Goal: Task Accomplishment & Management: Manage account settings

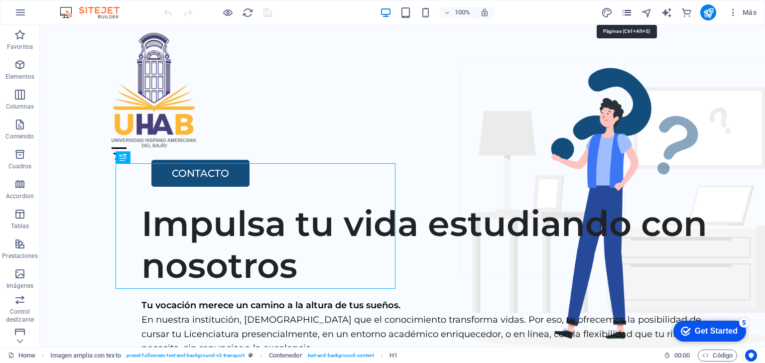
click at [628, 10] on icon "pages" at bounding box center [626, 12] width 11 height 11
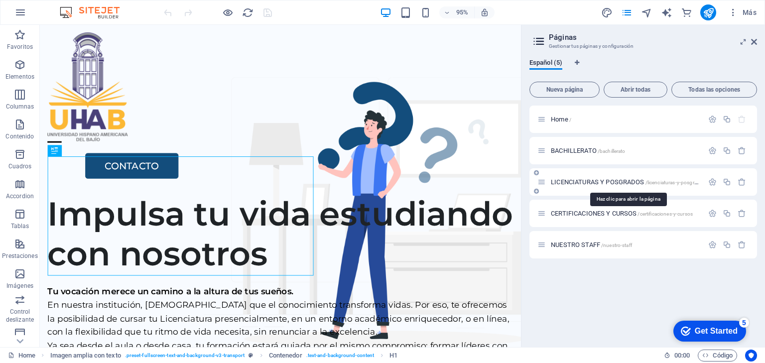
click at [606, 182] on span "LICENCIATURAS Y POSGRADOS /licenciaturas-y-posgrados" at bounding box center [628, 181] width 154 height 7
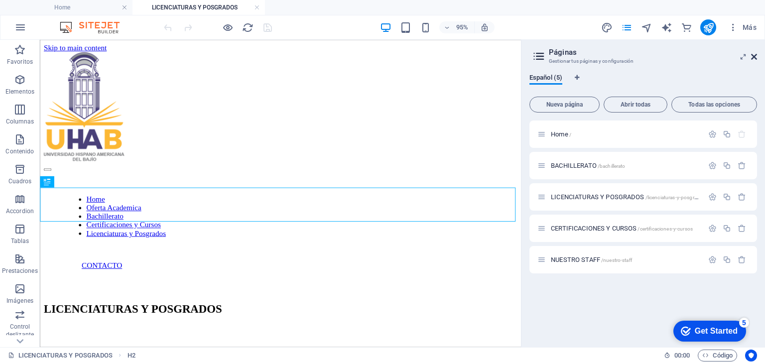
drag, startPoint x: 713, startPoint y: 19, endPoint x: 755, endPoint y: 57, distance: 56.4
click at [755, 57] on icon at bounding box center [754, 57] width 6 height 8
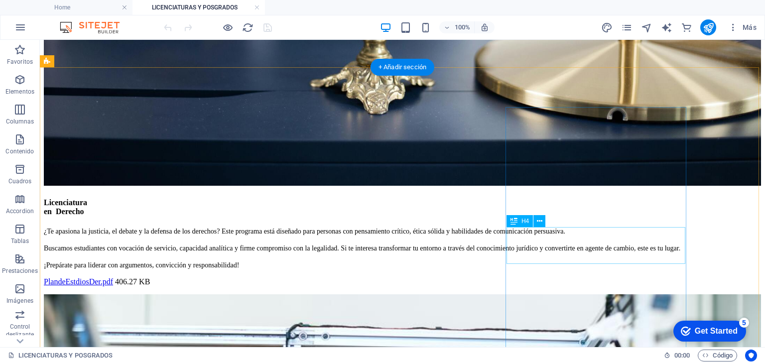
scroll to position [2031, 0]
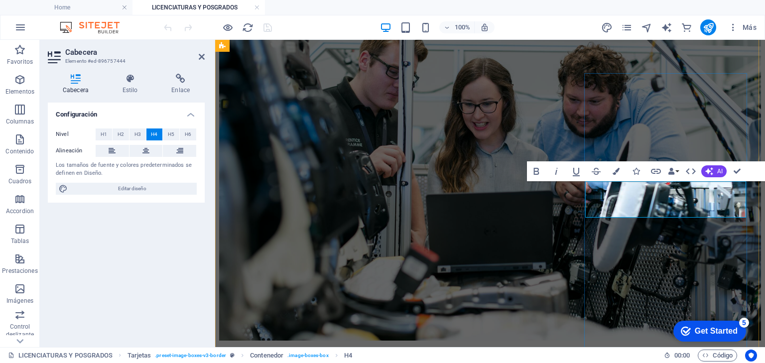
scroll to position [2139, 0]
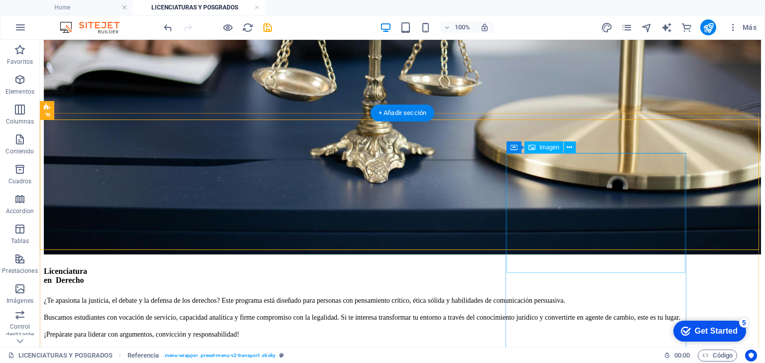
scroll to position [1952, 0]
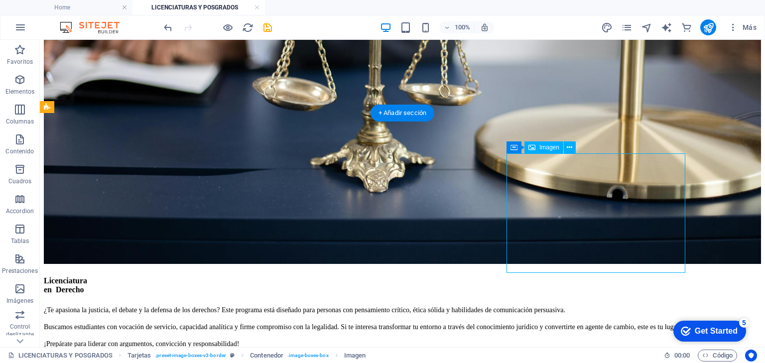
select select "%"
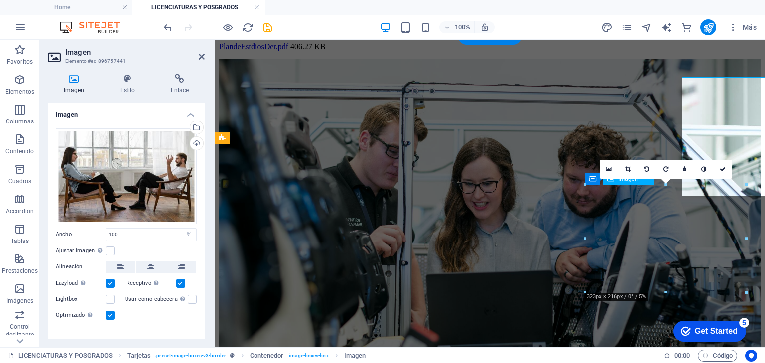
scroll to position [2028, 0]
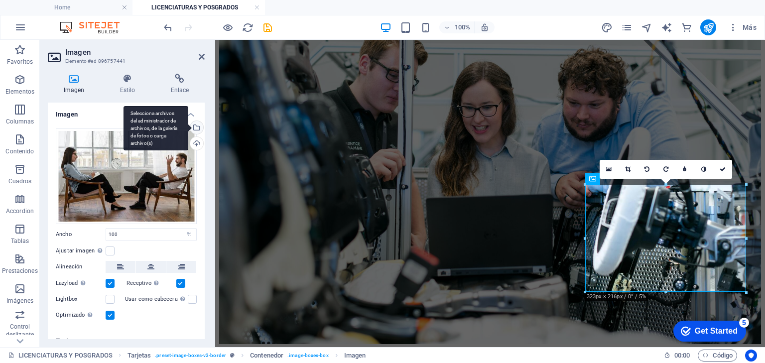
click at [194, 129] on div "Selecciona archivos del administrador de archivos, de la galería de fotos o car…" at bounding box center [195, 128] width 15 height 15
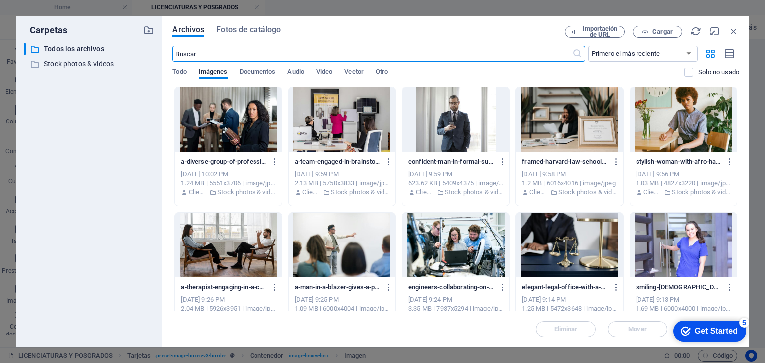
scroll to position [2067, 0]
click at [249, 28] on span "Fotos de catálogo" at bounding box center [248, 30] width 65 height 12
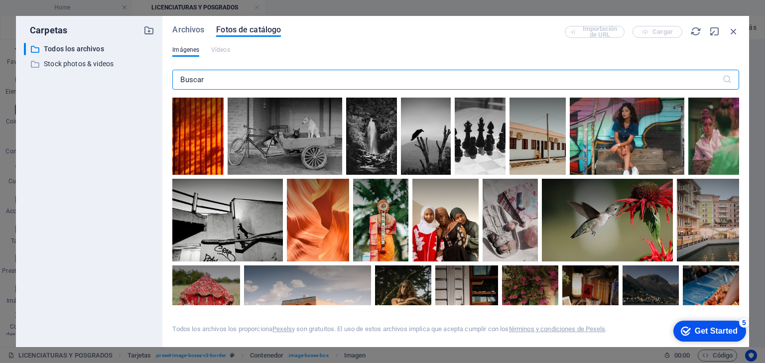
click at [225, 83] on input "text" at bounding box center [446, 80] width 549 height 20
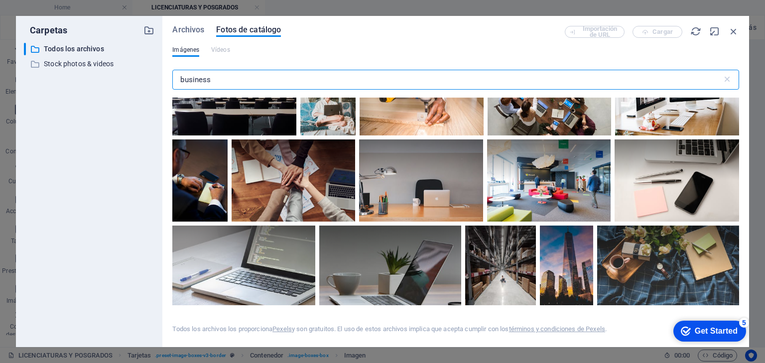
scroll to position [2788, 0]
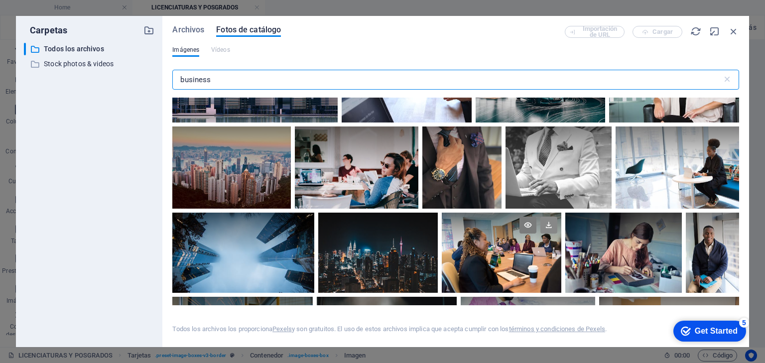
type input "business"
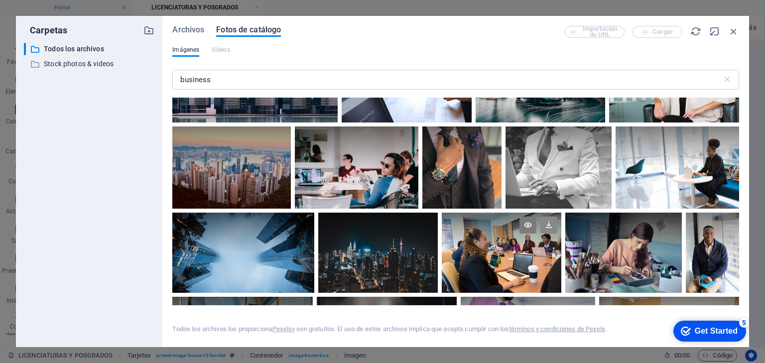
click at [549, 218] on icon at bounding box center [548, 225] width 17 height 17
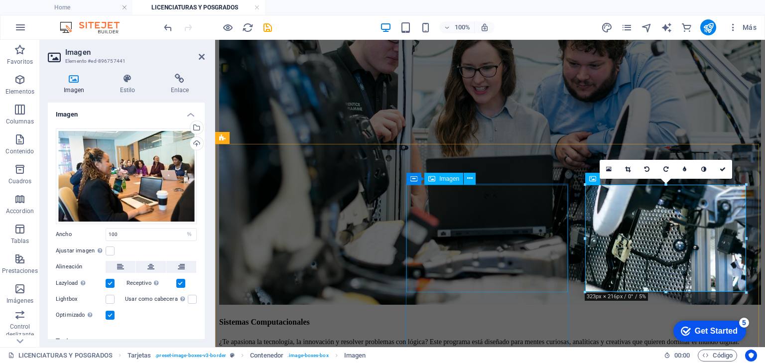
scroll to position [2028, 0]
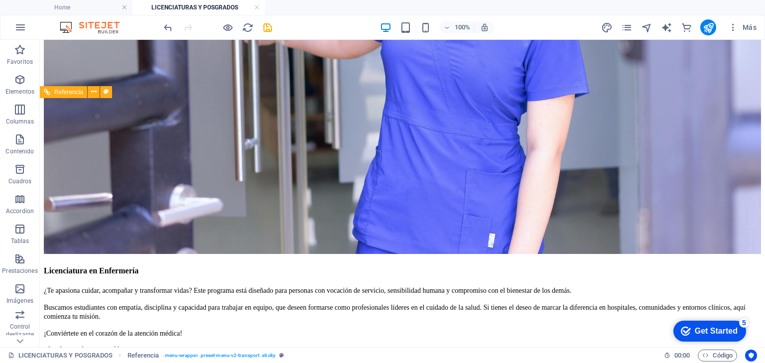
scroll to position [1354, 0]
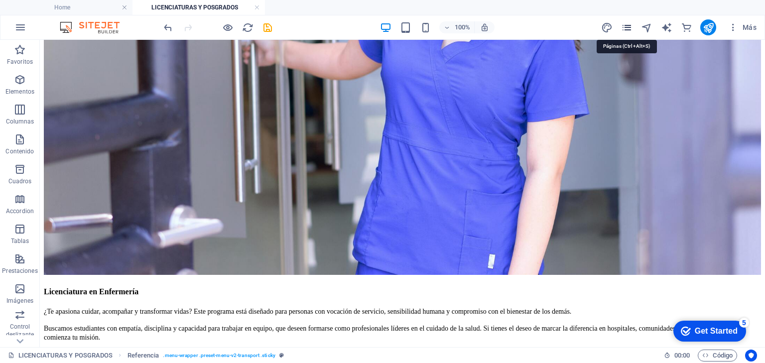
click at [625, 26] on icon "pages" at bounding box center [626, 27] width 11 height 11
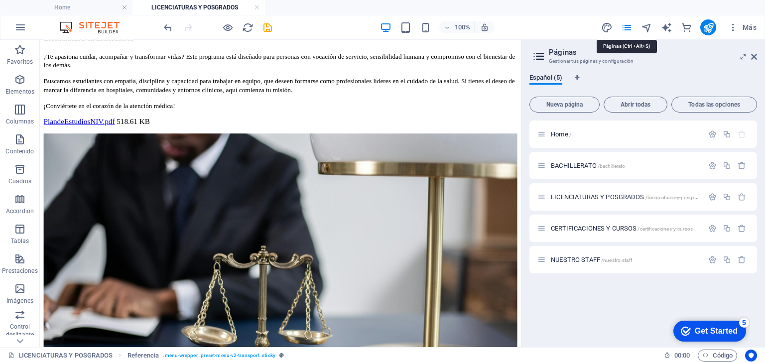
scroll to position [1468, 0]
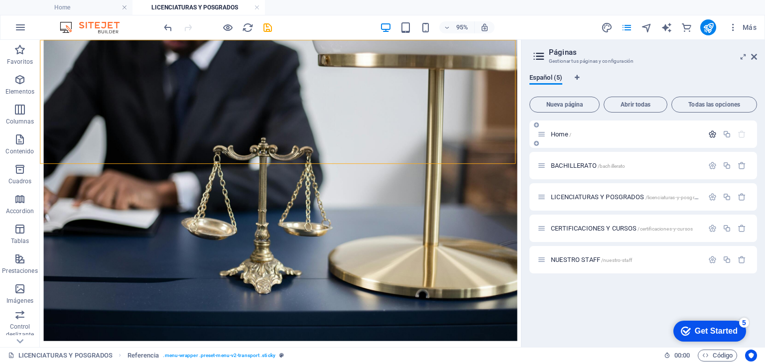
click at [713, 135] on icon "button" at bounding box center [712, 134] width 8 height 8
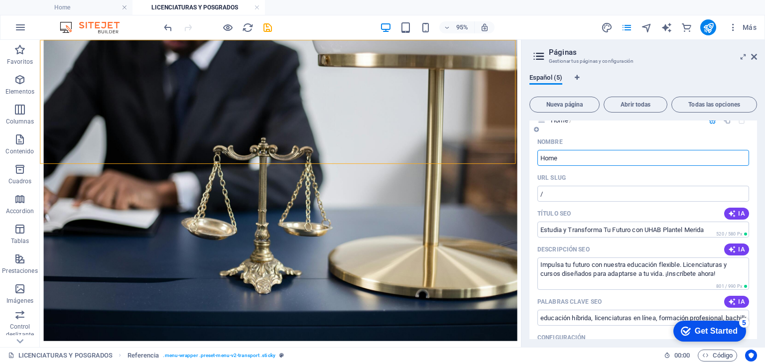
scroll to position [0, 0]
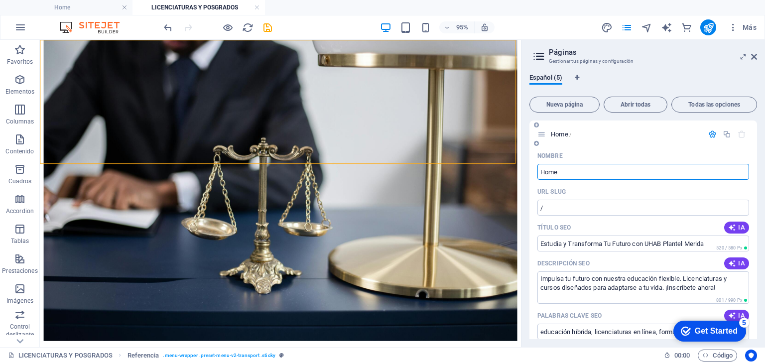
click at [709, 132] on icon "button" at bounding box center [712, 134] width 8 height 8
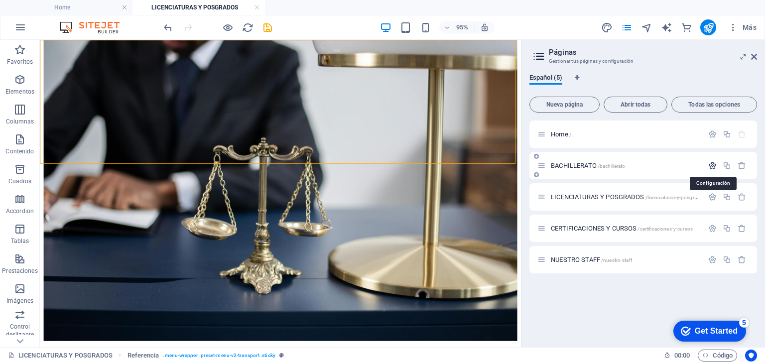
click at [713, 165] on icon "button" at bounding box center [712, 165] width 8 height 8
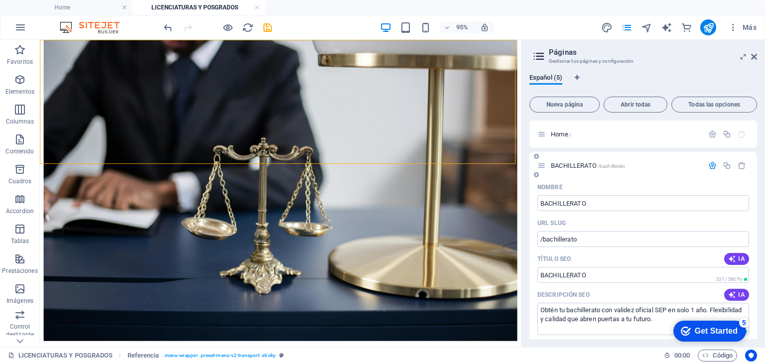
click at [709, 165] on icon "button" at bounding box center [712, 165] width 8 height 8
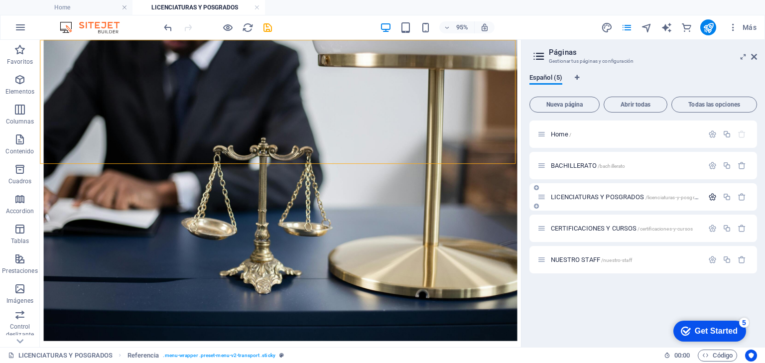
click at [711, 197] on icon "button" at bounding box center [712, 197] width 8 height 8
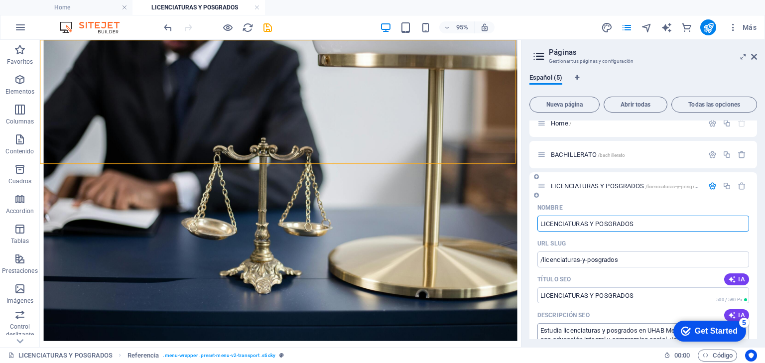
scroll to position [8, 0]
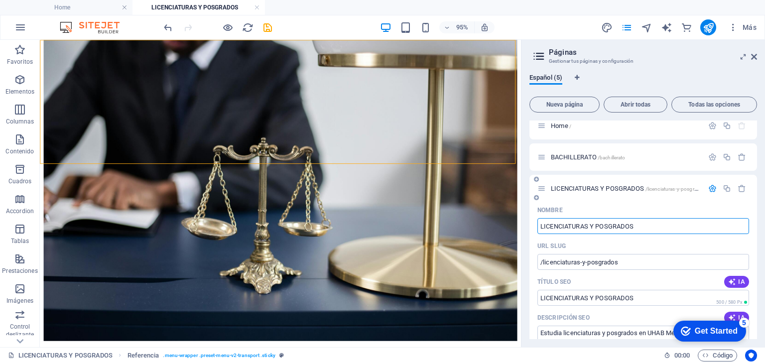
click at [709, 189] on icon "button" at bounding box center [712, 188] width 8 height 8
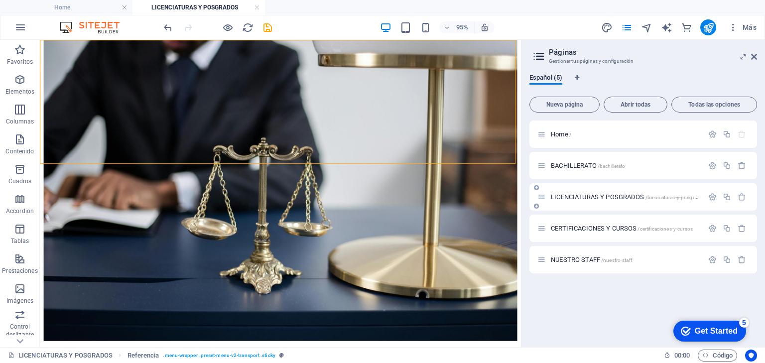
scroll to position [0, 0]
click at [712, 230] on icon "button" at bounding box center [712, 228] width 8 height 8
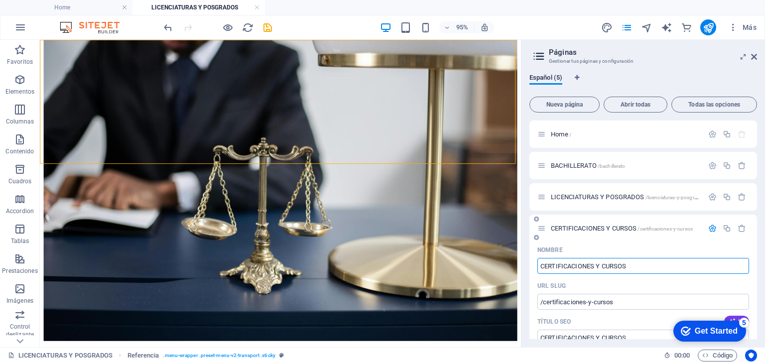
click at [709, 228] on icon "button" at bounding box center [712, 228] width 8 height 8
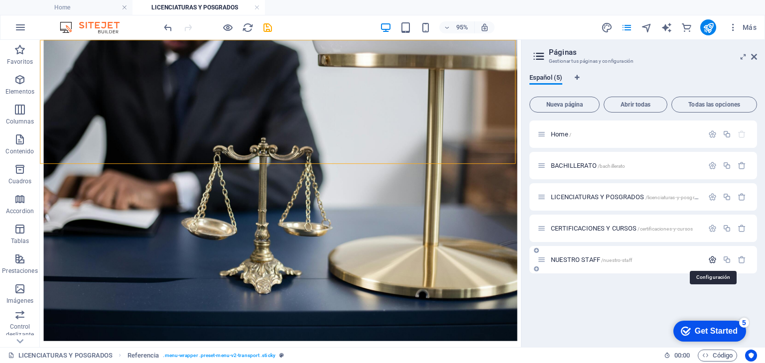
click at [711, 259] on icon "button" at bounding box center [712, 259] width 8 height 8
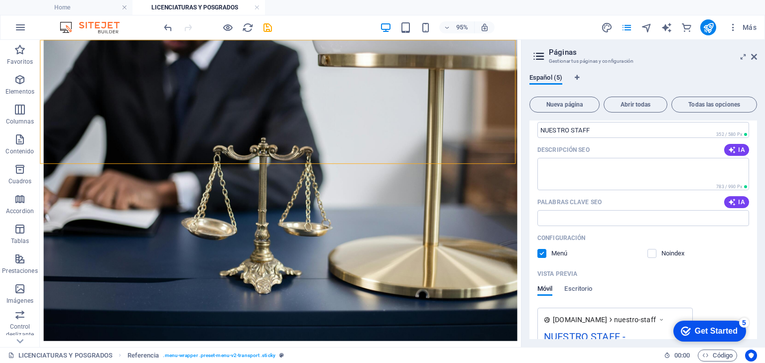
scroll to position [159, 0]
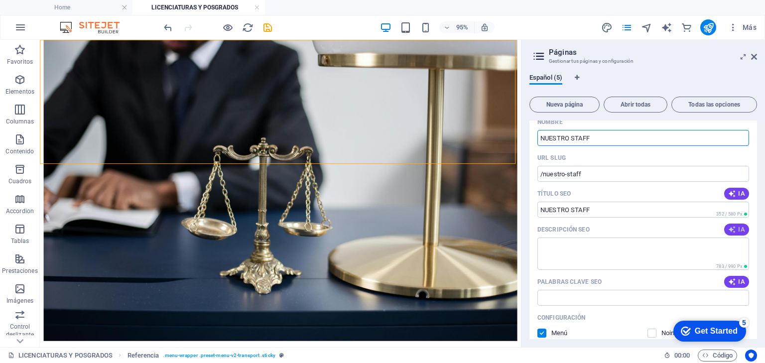
click at [728, 231] on icon "button" at bounding box center [732, 230] width 8 height 8
type textarea "Descubre la excelencia académica en [GEOGRAPHIC_DATA], con docentes altamente c…"
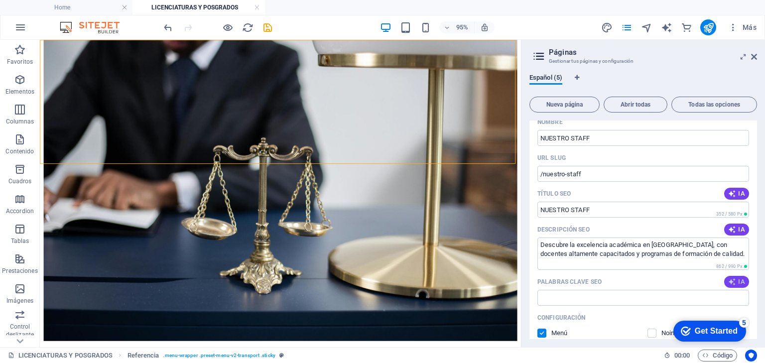
click at [733, 281] on icon "button" at bounding box center [732, 282] width 8 height 8
type input "UHAB [GEOGRAPHIC_DATA], educación de calidad, formación docente, liderazgo educ…"
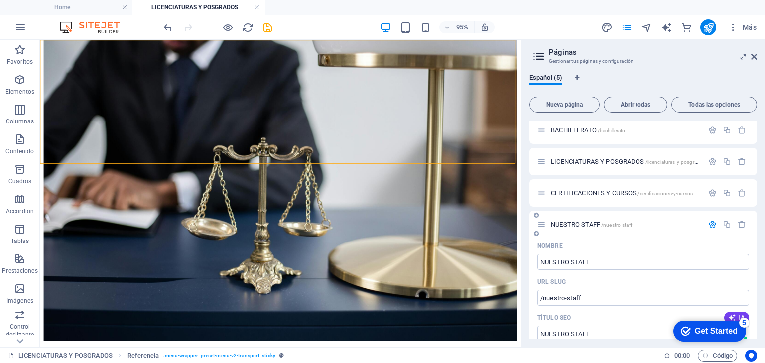
scroll to position [34, 0]
click at [709, 226] on icon "button" at bounding box center [712, 225] width 8 height 8
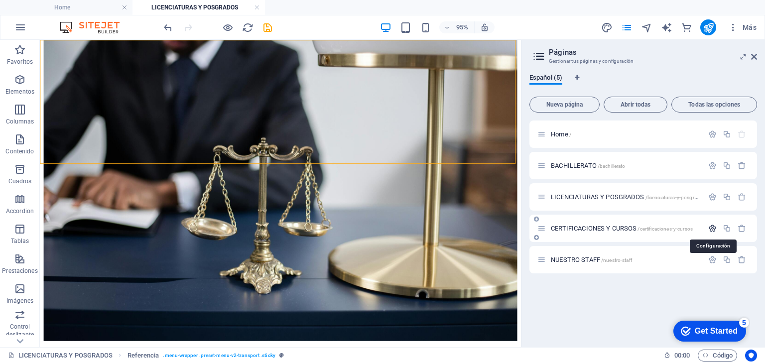
click at [712, 229] on icon "button" at bounding box center [712, 228] width 8 height 8
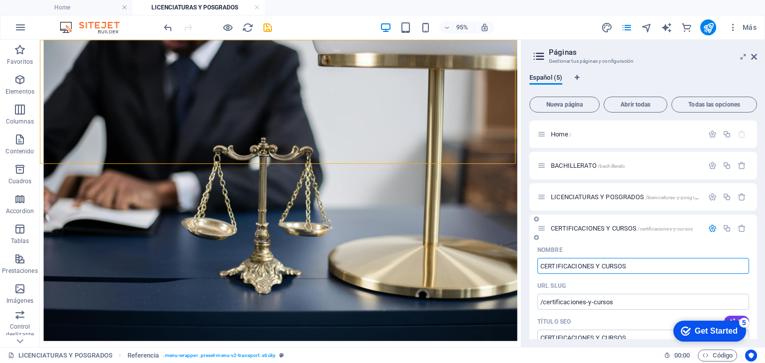
click at [710, 230] on icon "button" at bounding box center [712, 228] width 8 height 8
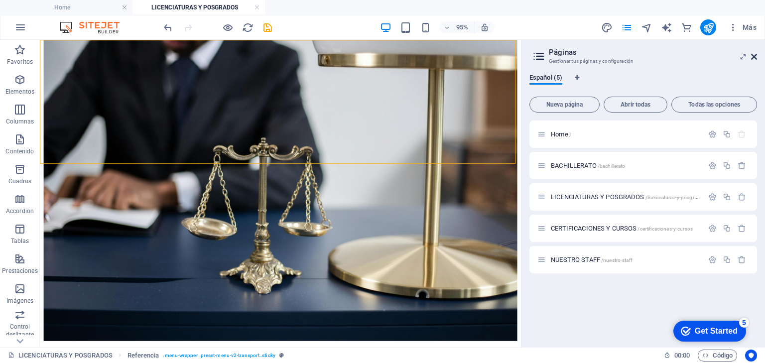
click at [754, 58] on icon at bounding box center [754, 57] width 6 height 8
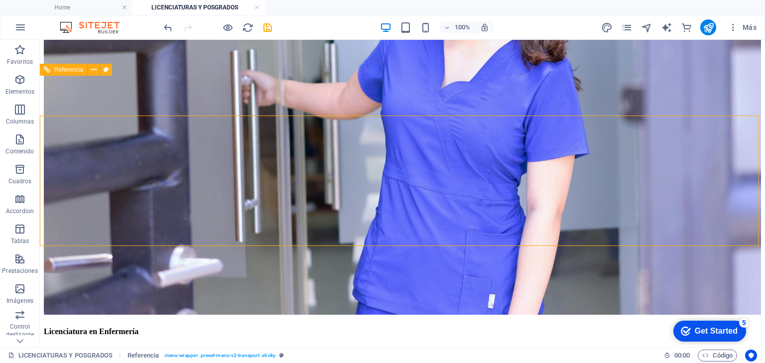
scroll to position [1155, 0]
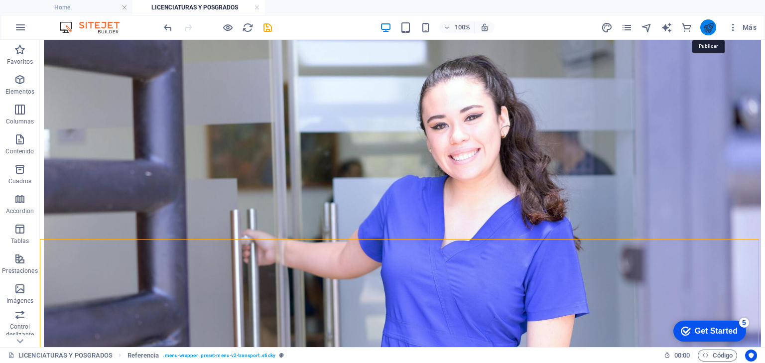
drag, startPoint x: 708, startPoint y: 28, endPoint x: 679, endPoint y: 24, distance: 29.2
click at [708, 28] on icon "publish" at bounding box center [708, 27] width 11 height 11
